Goal: Transaction & Acquisition: Purchase product/service

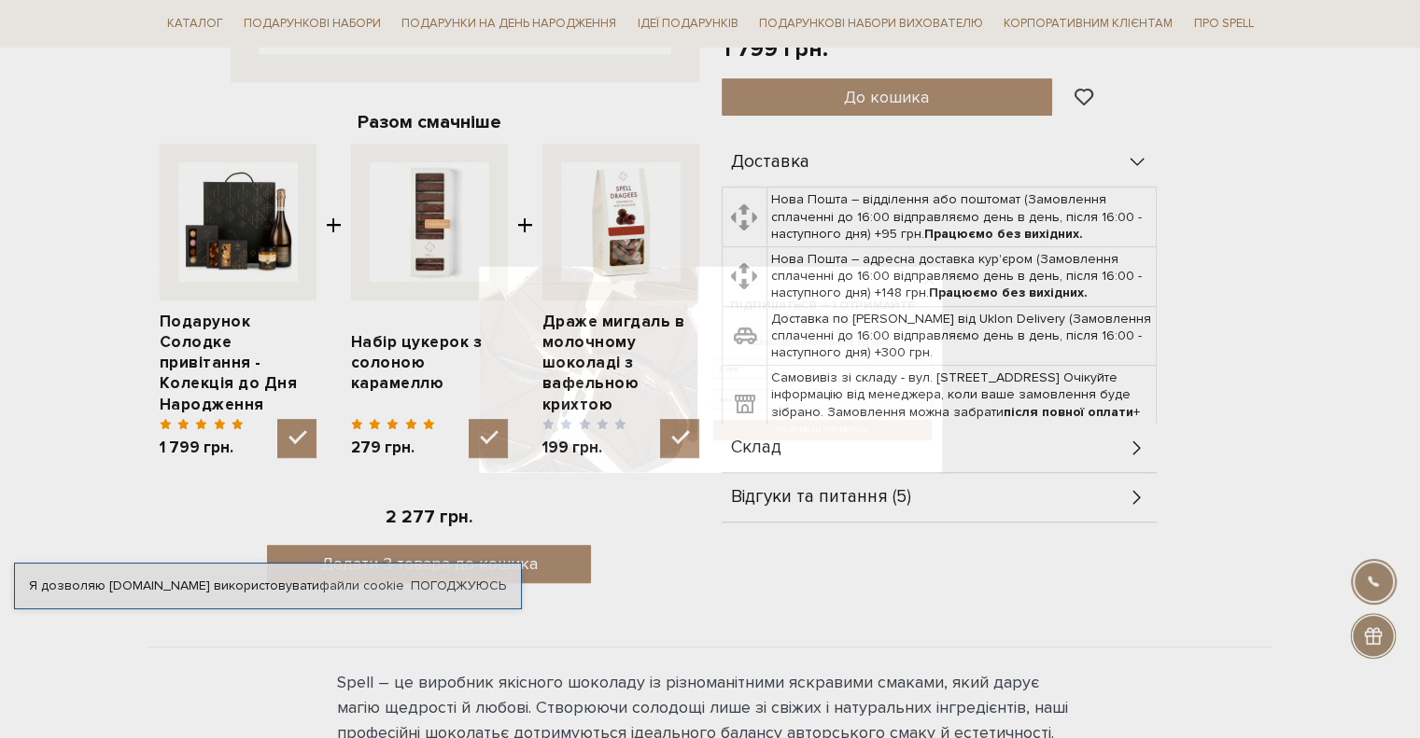
scroll to position [653, 0]
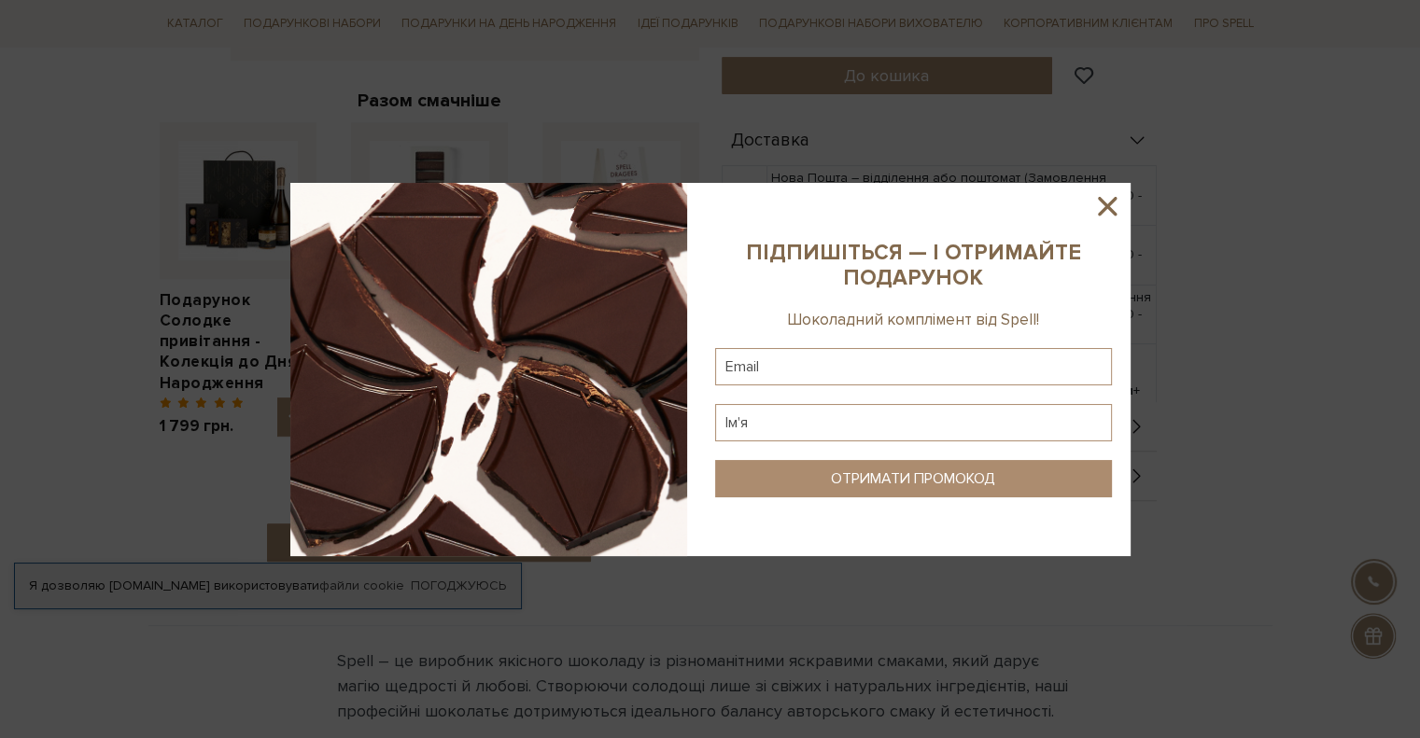
click at [1096, 204] on icon at bounding box center [1107, 206] width 32 height 32
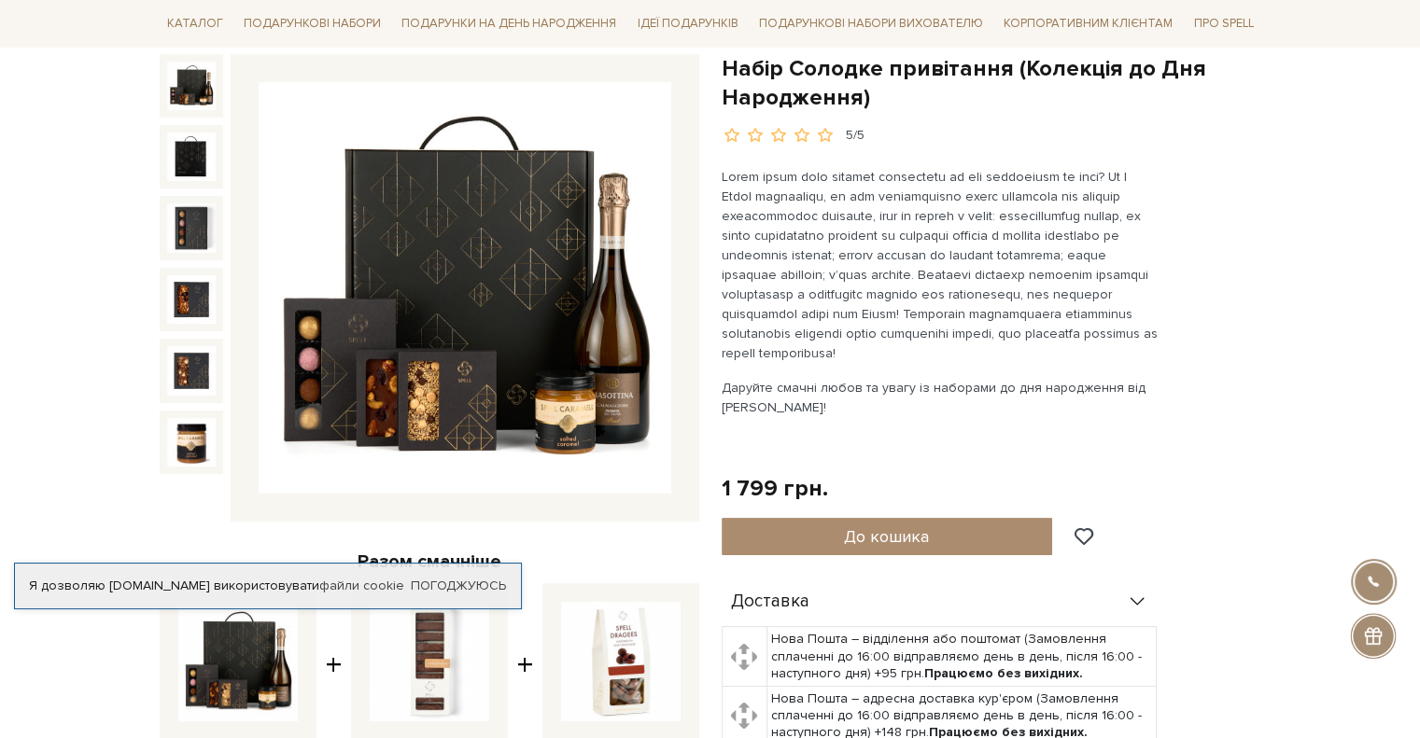
scroll to position [187, 0]
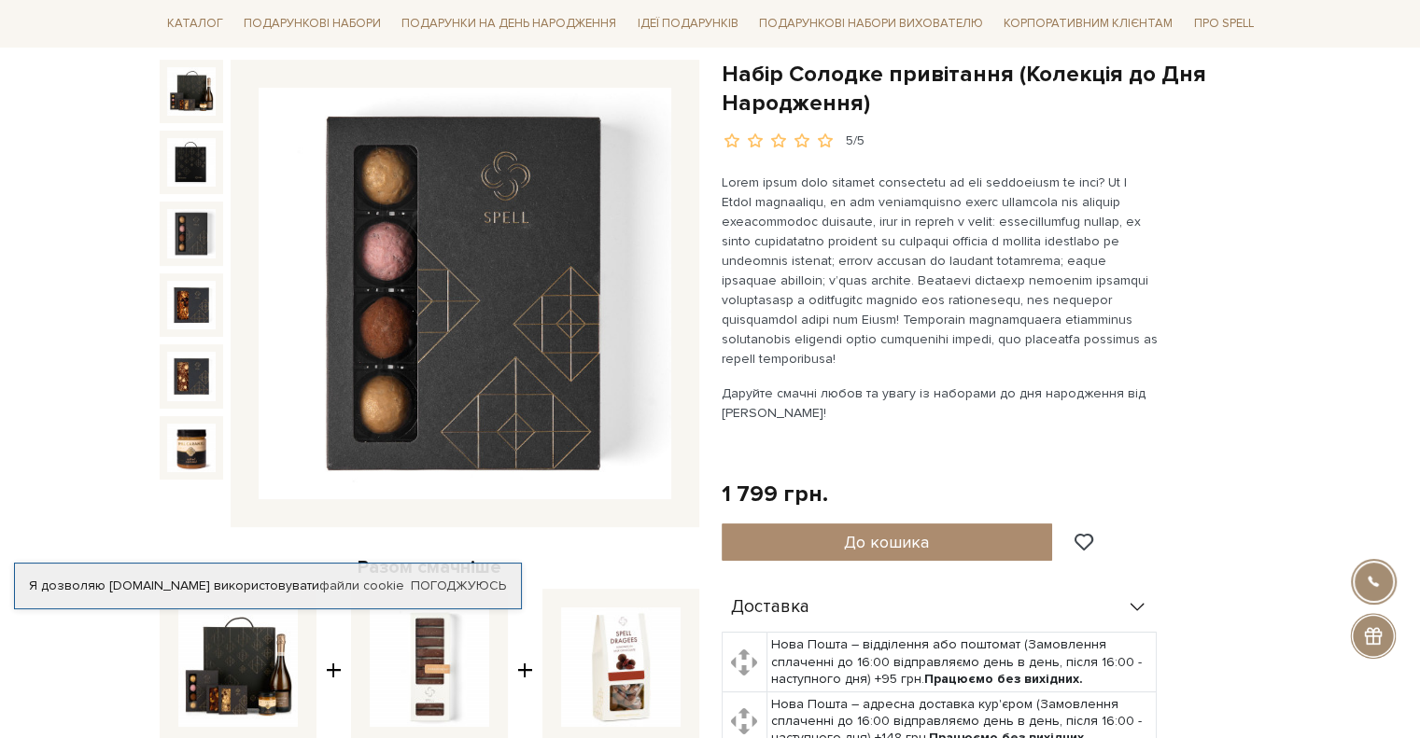
click at [193, 244] on img at bounding box center [191, 233] width 49 height 49
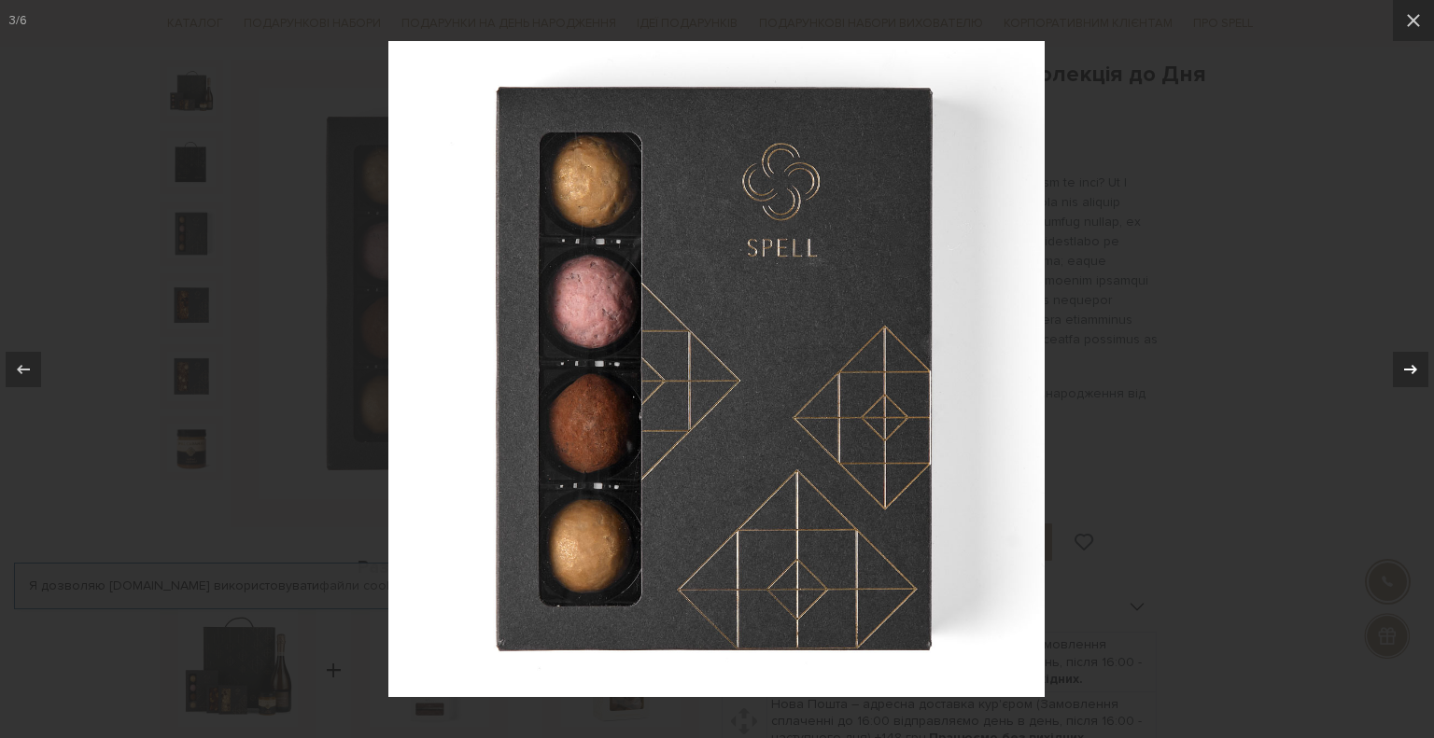
click at [1411, 368] on icon at bounding box center [1410, 369] width 22 height 22
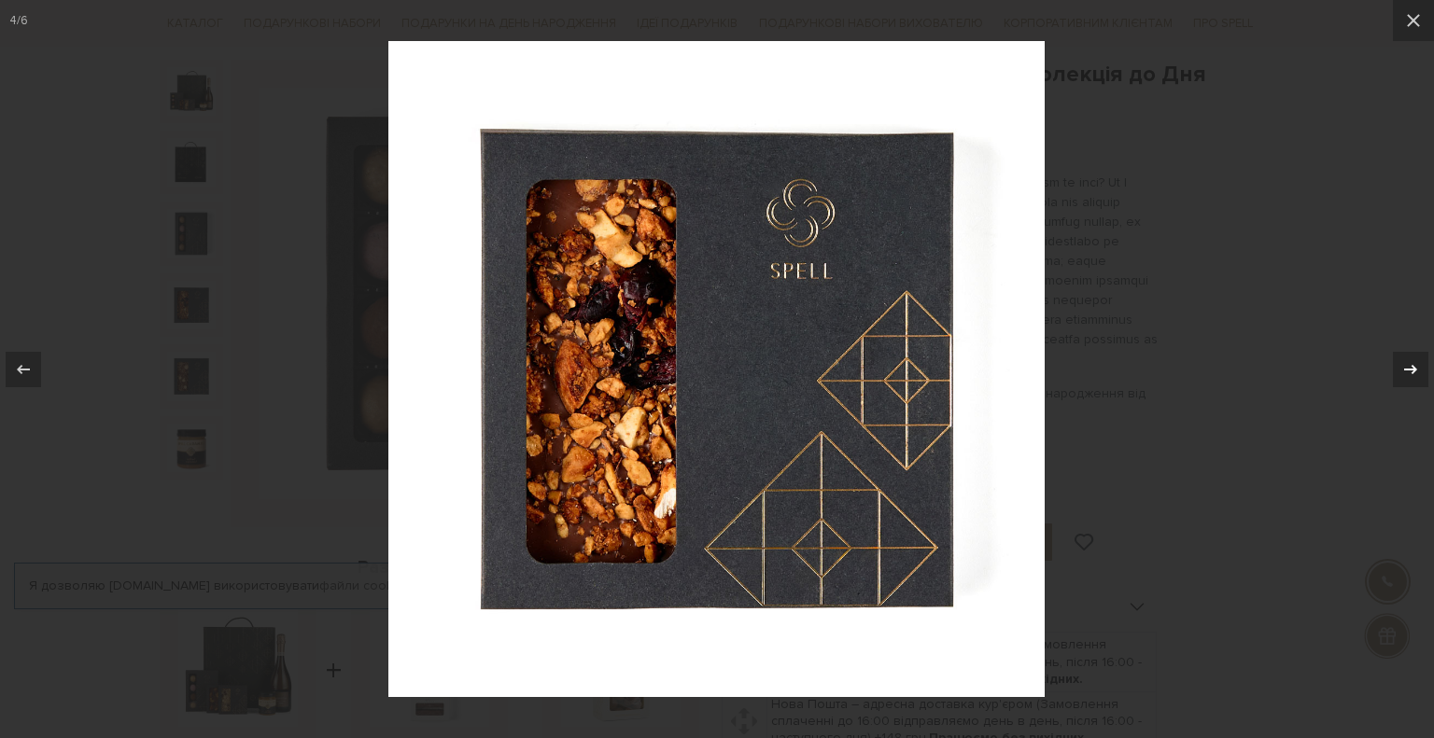
click at [1412, 368] on icon at bounding box center [1410, 369] width 22 height 22
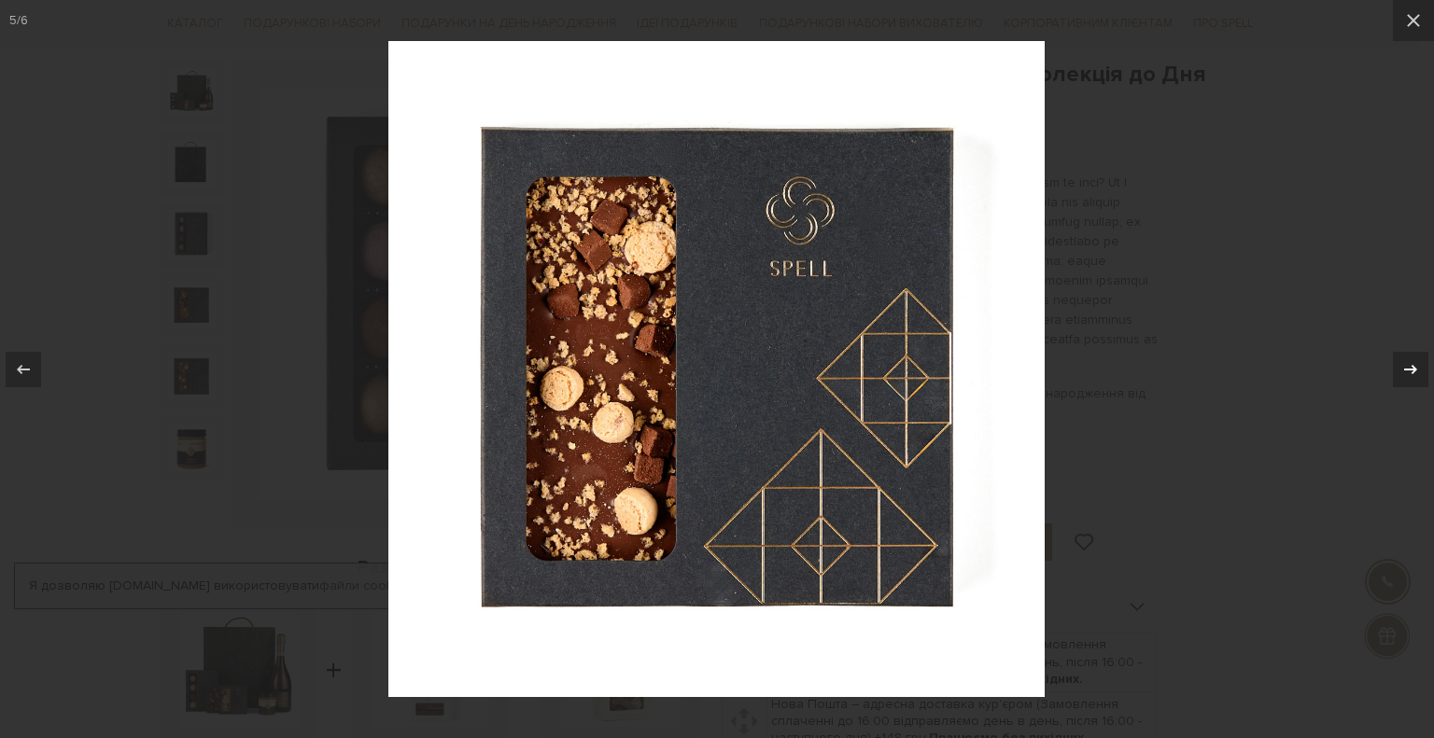
click at [1413, 367] on icon at bounding box center [1410, 368] width 13 height 9
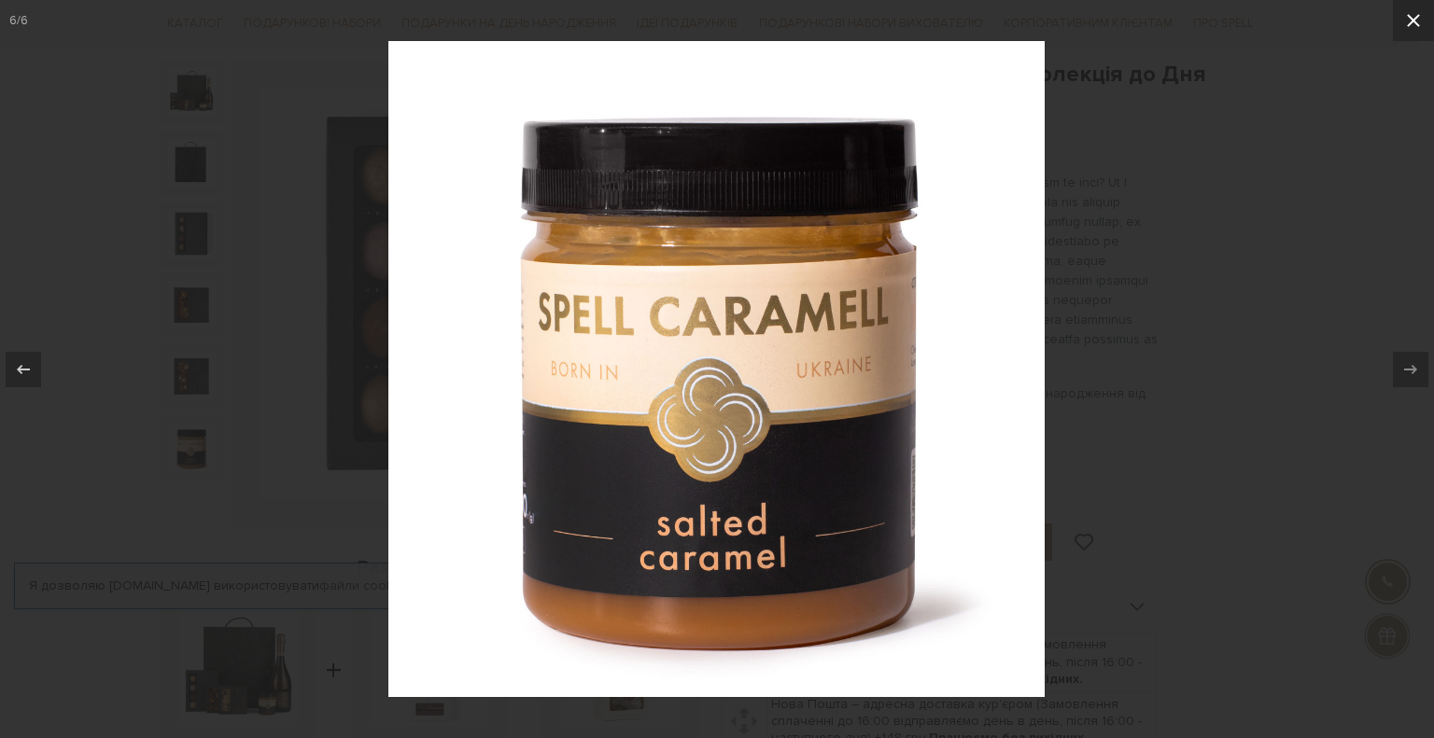
click at [1412, 22] on icon at bounding box center [1413, 20] width 22 height 22
